Goal: Information Seeking & Learning: Learn about a topic

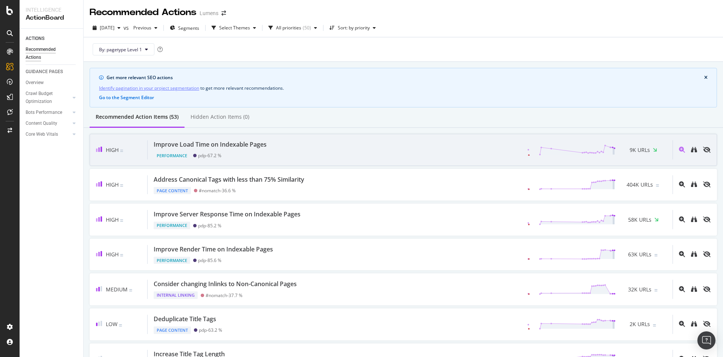
drag, startPoint x: 231, startPoint y: 142, endPoint x: 169, endPoint y: 144, distance: 61.5
click at [169, 144] on div "Improve Load Time on Indexable Pages" at bounding box center [210, 144] width 113 height 9
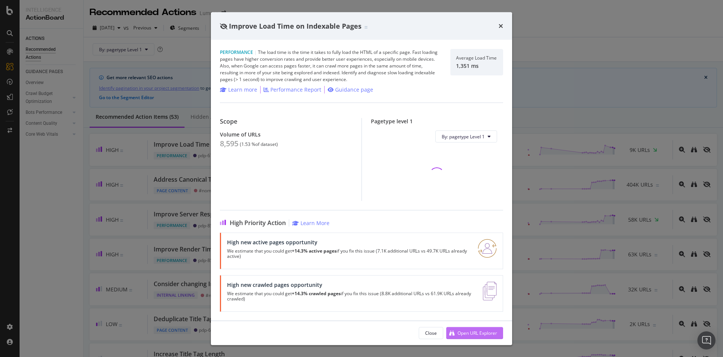
click at [477, 331] on div "Open URL Explorer" at bounding box center [478, 332] width 40 height 6
click at [497, 26] on div "Improve Load Time on Indexable Pages" at bounding box center [361, 26] width 283 height 10
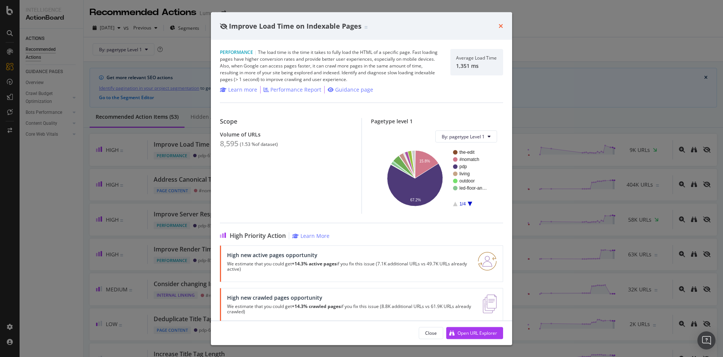
click at [498, 26] on div "Improve Load Time on Indexable Pages" at bounding box center [361, 26] width 283 height 10
click at [498, 24] on div "Improve Load Time on Indexable Pages" at bounding box center [361, 26] width 283 height 10
click at [501, 26] on icon "times" at bounding box center [501, 26] width 5 height 6
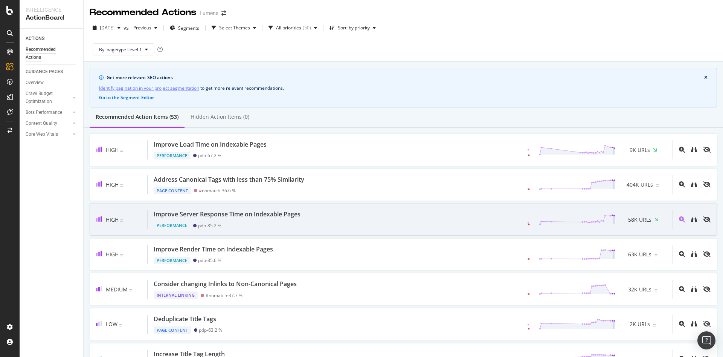
click at [227, 218] on div "Improve Server Response Time on Indexable Pages" at bounding box center [227, 214] width 147 height 9
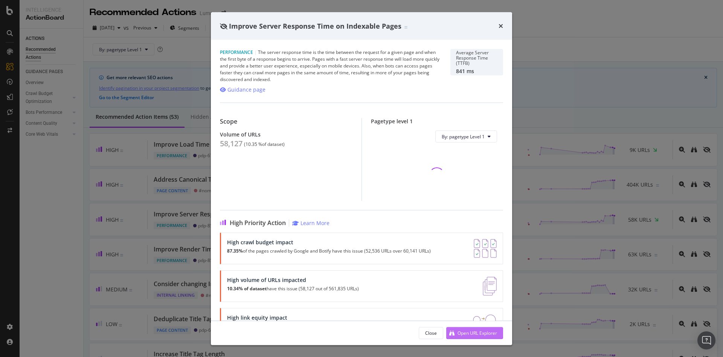
click at [483, 332] on div "Open URL Explorer" at bounding box center [478, 332] width 40 height 6
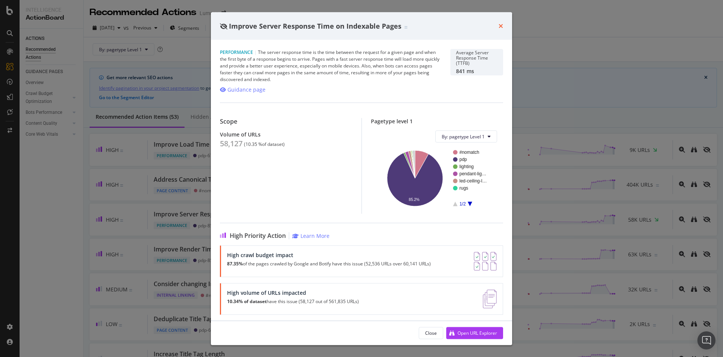
click at [499, 25] on icon "times" at bounding box center [501, 26] width 5 height 6
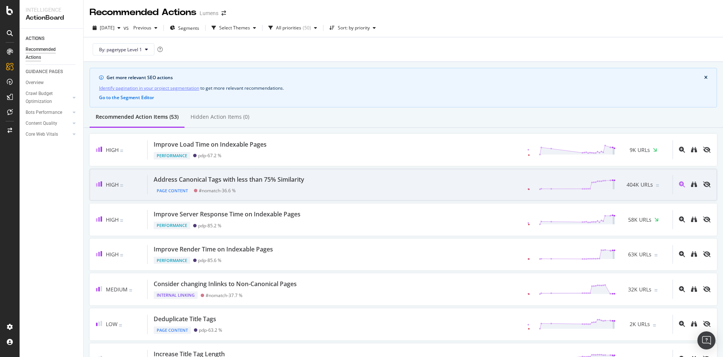
scroll to position [27, 0]
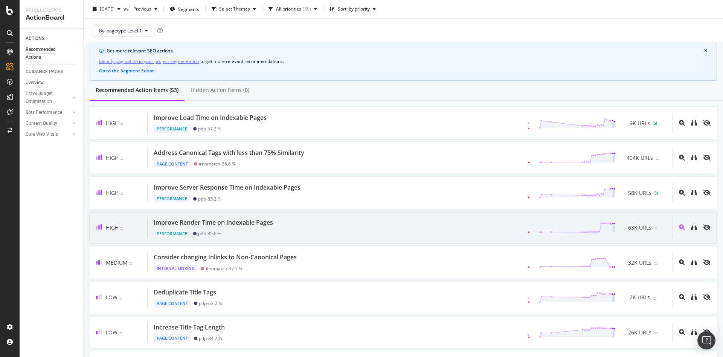
click at [261, 226] on div "Improve Render Time on Indexable Pages" at bounding box center [213, 222] width 119 height 9
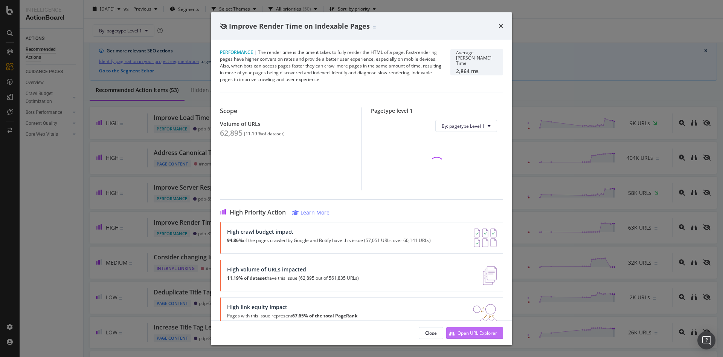
click at [478, 330] on div "Open URL Explorer" at bounding box center [478, 332] width 40 height 6
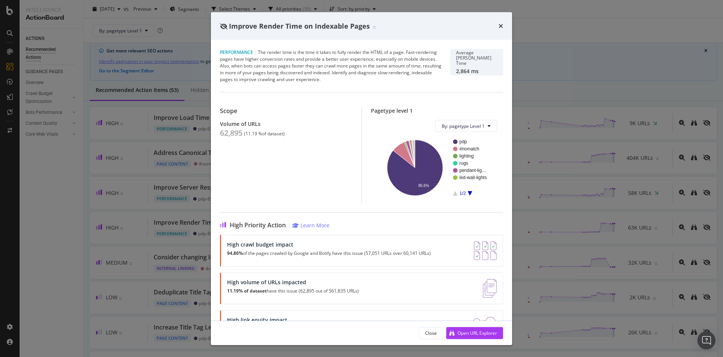
click at [495, 24] on div "Improve Render Time on Indexable Pages" at bounding box center [361, 26] width 283 height 10
click at [499, 28] on icon "times" at bounding box center [501, 26] width 5 height 6
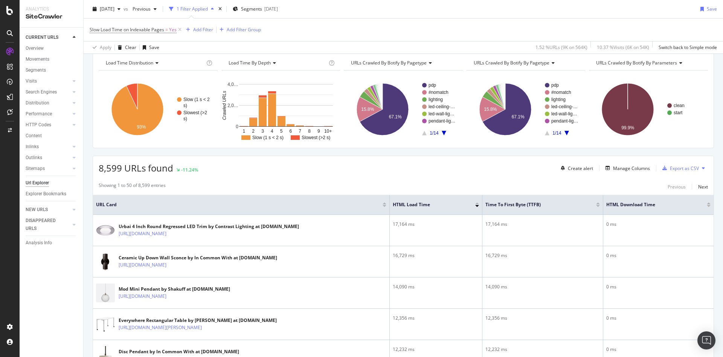
scroll to position [34, 0]
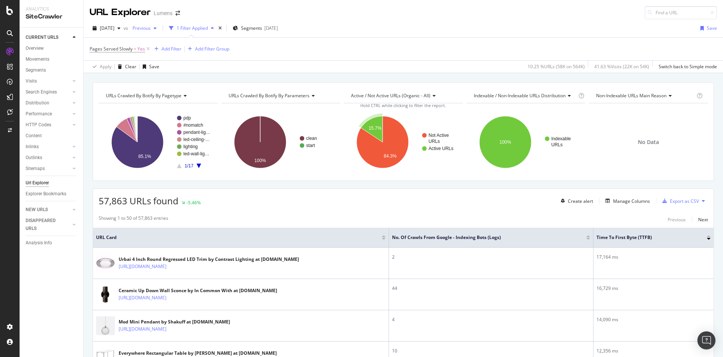
click at [151, 28] on span "Previous" at bounding box center [140, 28] width 21 height 6
click at [320, 52] on div "Pages Served Slowly = Yes Add Filter Add Filter Group" at bounding box center [404, 49] width 628 height 23
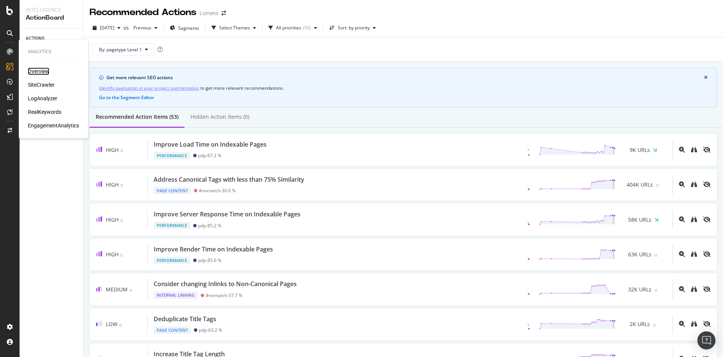
click at [34, 71] on div "Overview" at bounding box center [38, 71] width 21 height 8
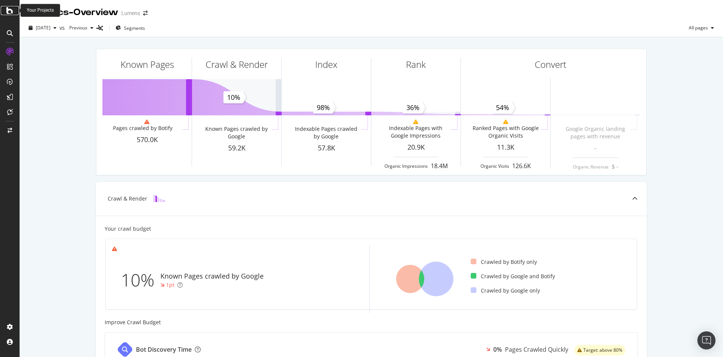
click at [10, 8] on icon at bounding box center [9, 10] width 7 height 9
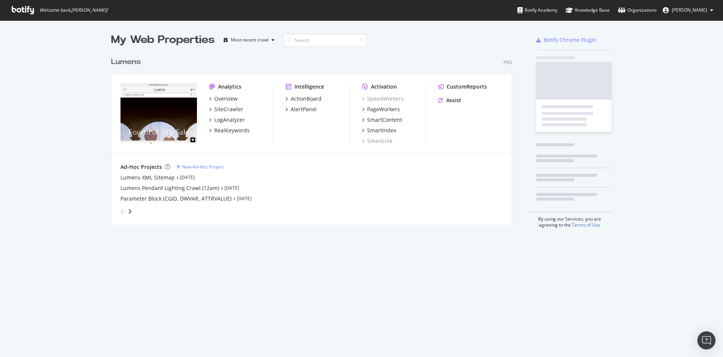
scroll to position [348, 706]
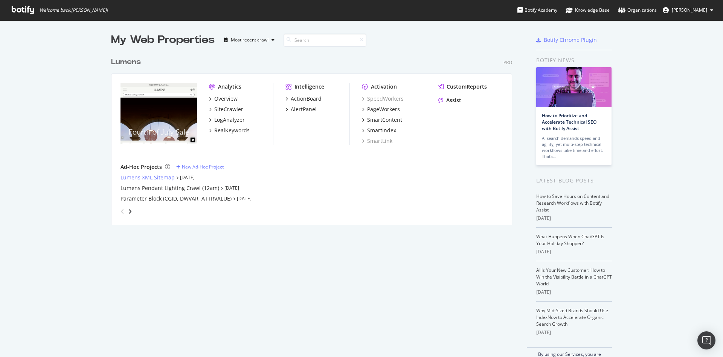
click at [163, 178] on div "Lumens XML Sitemap" at bounding box center [148, 178] width 54 height 8
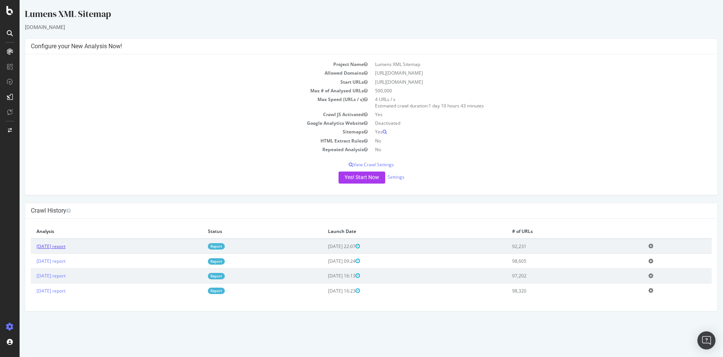
click at [51, 248] on link "[DATE] report" at bounding box center [51, 246] width 29 height 6
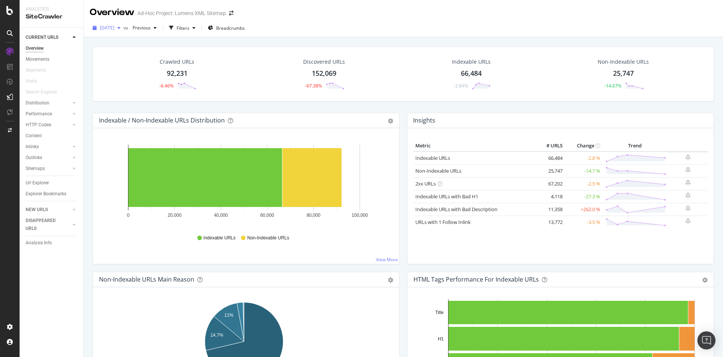
click at [115, 29] on span "[DATE]" at bounding box center [107, 27] width 15 height 6
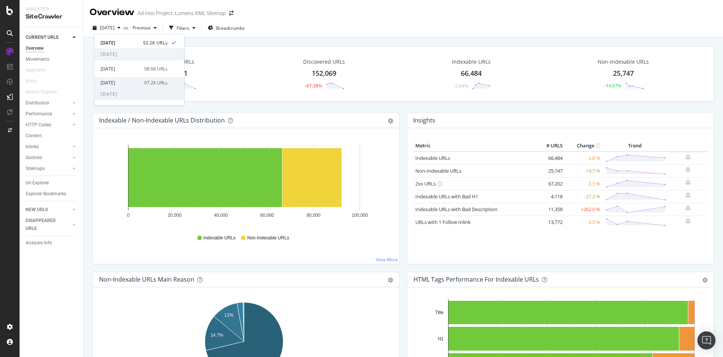
click at [113, 84] on div "[DATE]" at bounding box center [120, 82] width 39 height 7
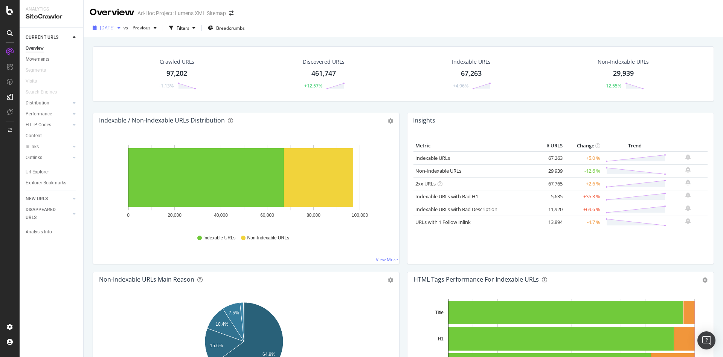
click at [110, 31] on div "2025 Jul. 3rd" at bounding box center [107, 27] width 34 height 11
click at [120, 40] on div "2025 Sep. 12th" at bounding box center [120, 43] width 39 height 7
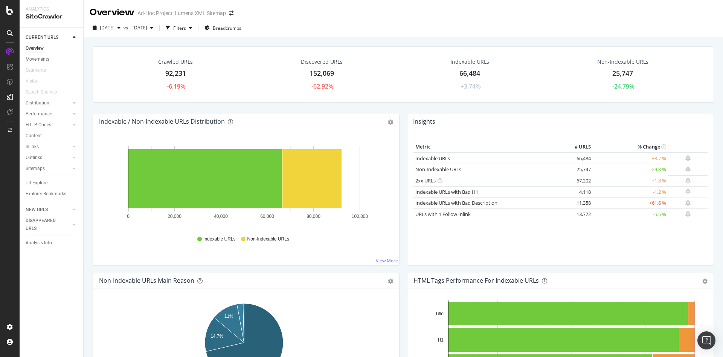
click at [593, 26] on div "2025 Sep. 12th vs 2025 Jun. 17th Filters Breadcrumbs" at bounding box center [404, 29] width 640 height 15
click at [186, 29] on div "Filters" at bounding box center [179, 28] width 13 height 6
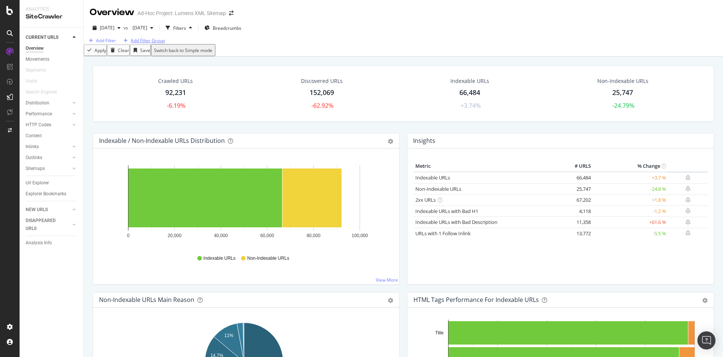
click at [147, 44] on div "Add Filter Group" at bounding box center [148, 40] width 34 height 6
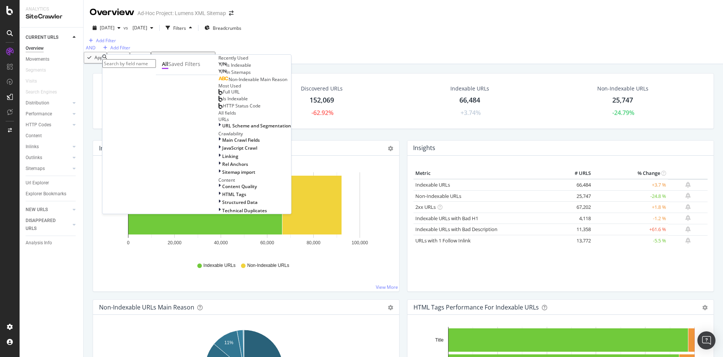
click at [147, 59] on input "text" at bounding box center [129, 63] width 54 height 9
type input "error"
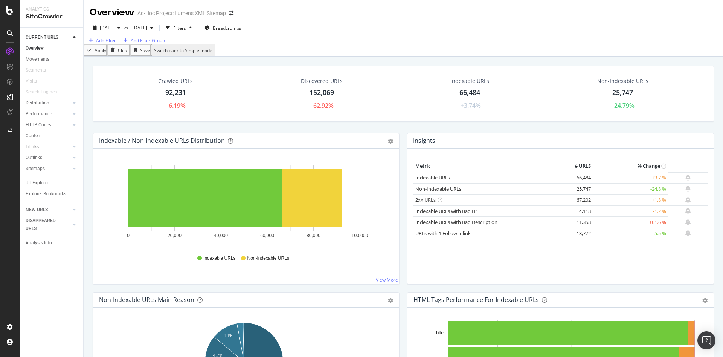
click at [341, 44] on div "Add Filter Add Filter Group" at bounding box center [404, 40] width 640 height 7
click at [331, 31] on div "2025 Sep. 12th vs 2025 Jun. 17th Filters Breadcrumbs" at bounding box center [404, 29] width 640 height 15
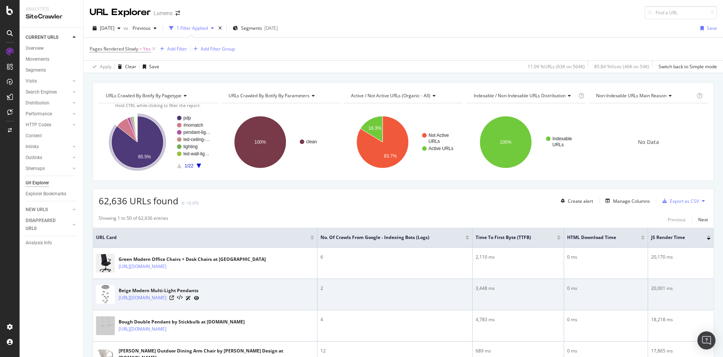
scroll to position [5, 0]
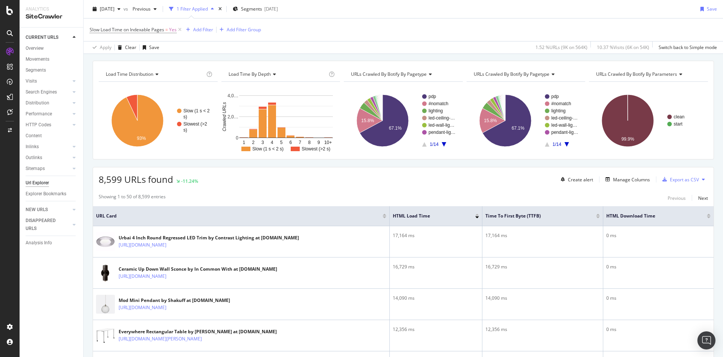
scroll to position [21, 0]
